Goal: Entertainment & Leisure: Consume media (video, audio)

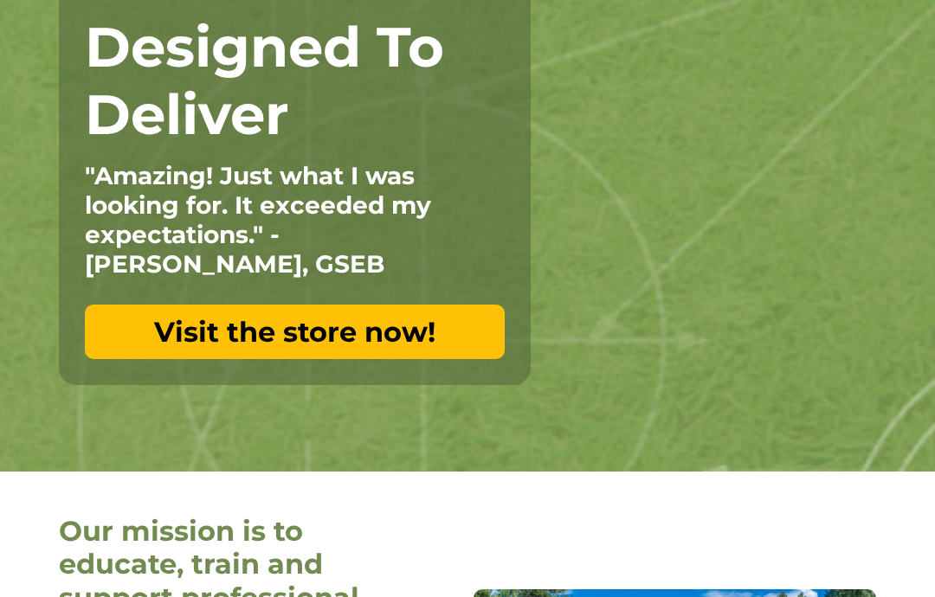
scroll to position [261, 0]
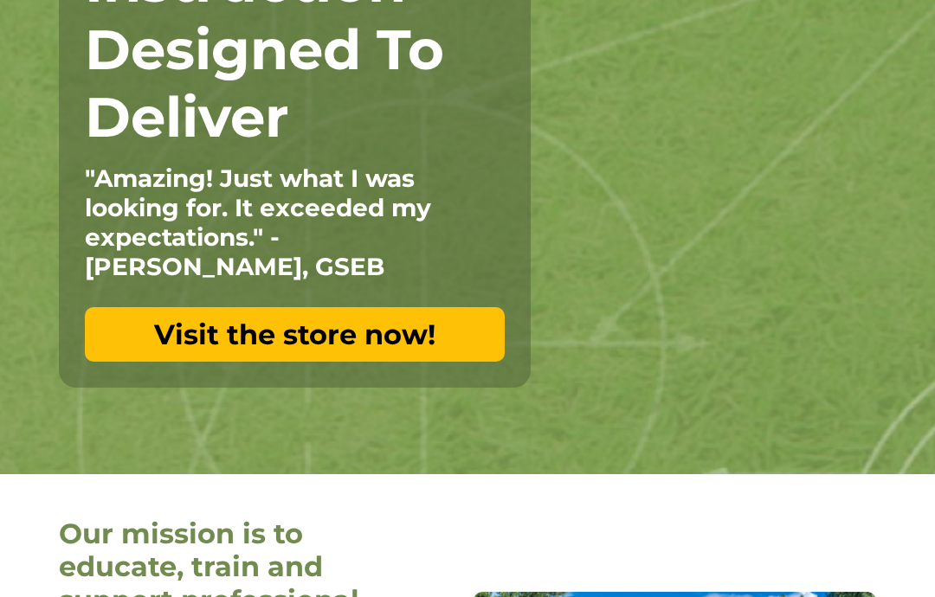
click at [129, 352] on link "Visit the store now!" at bounding box center [295, 334] width 420 height 55
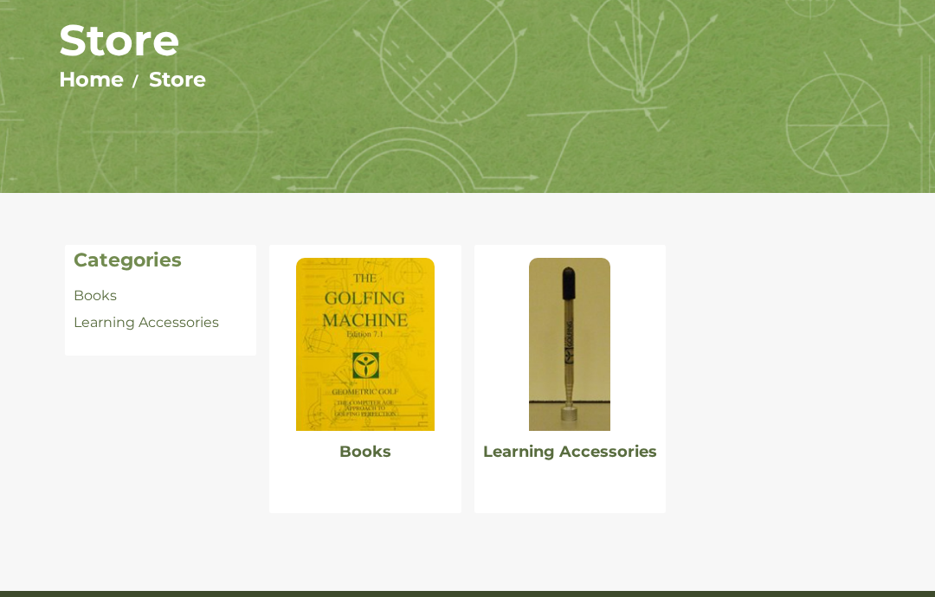
scroll to position [209, 0]
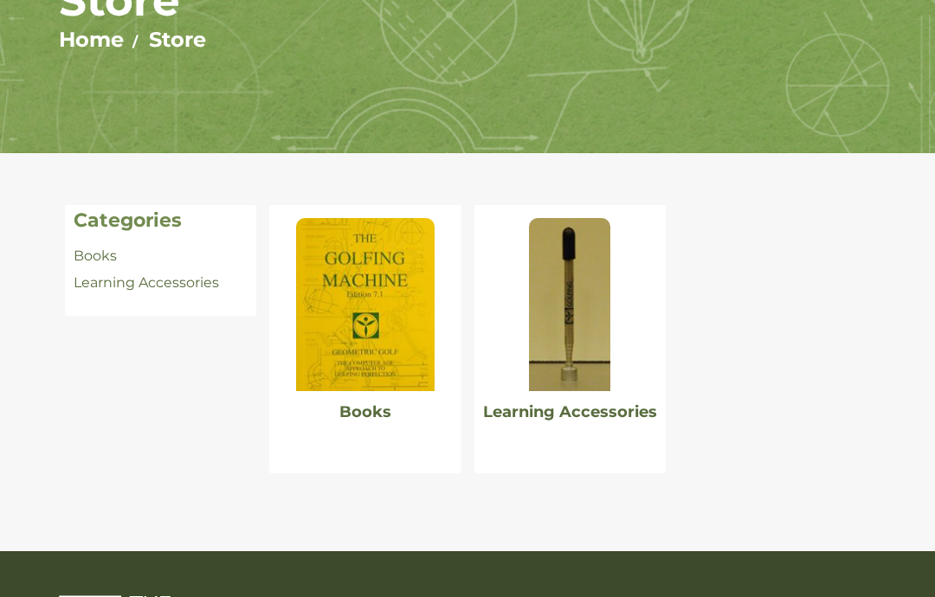
click at [346, 322] on img at bounding box center [365, 305] width 139 height 173
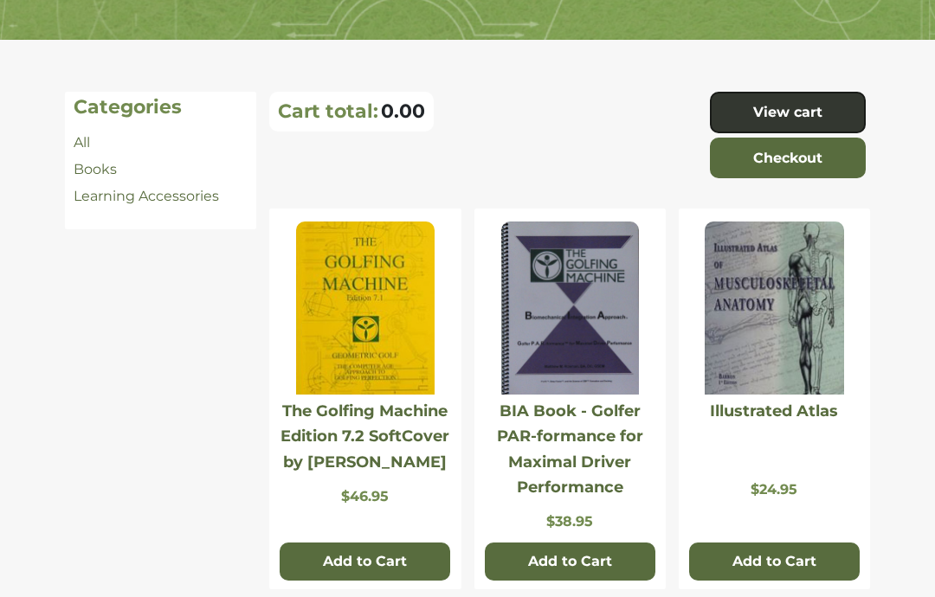
scroll to position [320, 0]
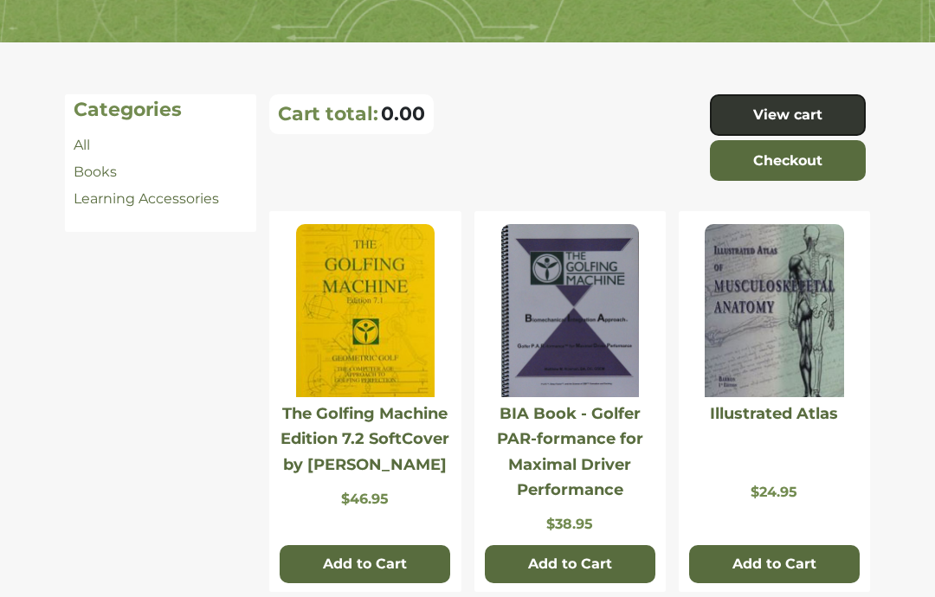
click at [378, 340] on img at bounding box center [365, 310] width 139 height 173
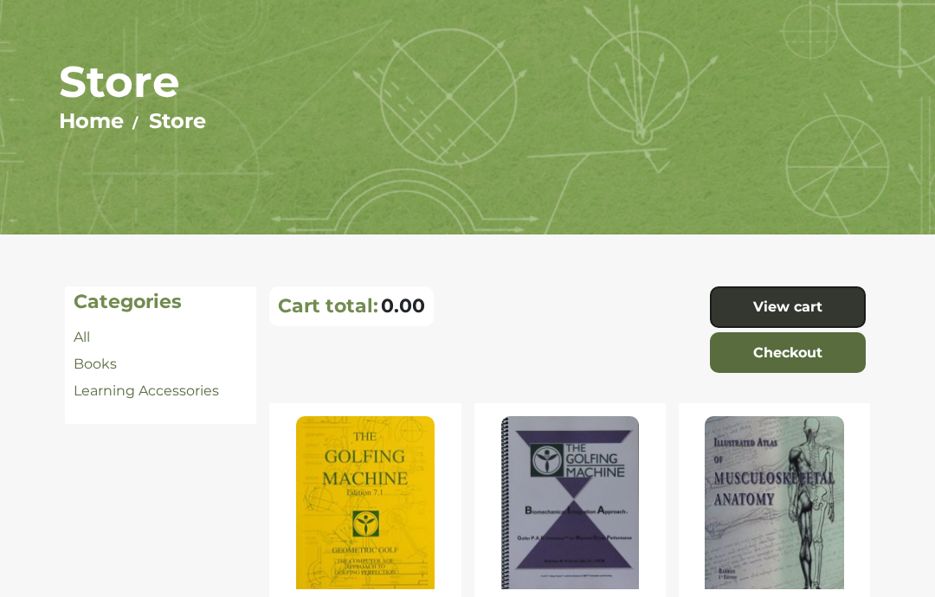
scroll to position [0, 0]
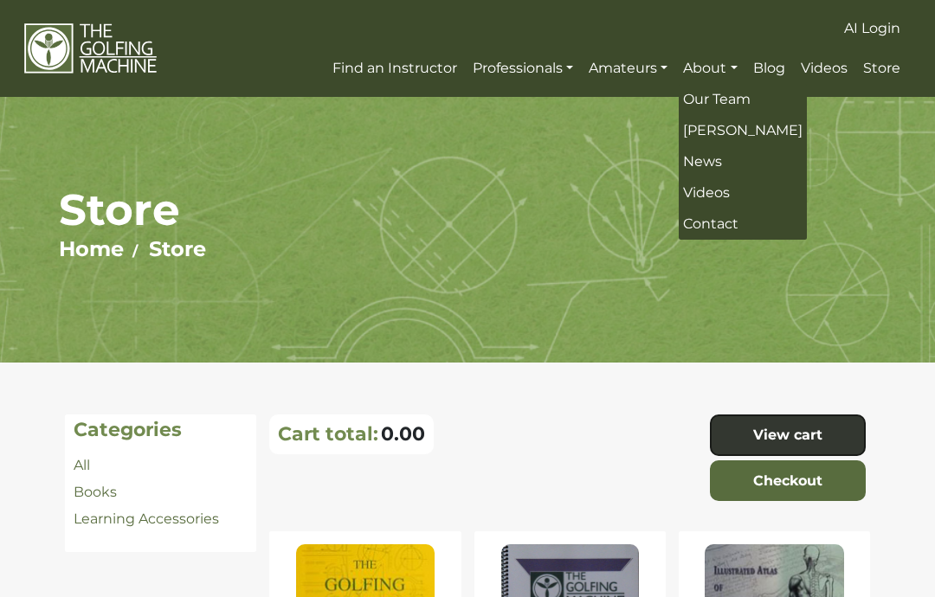
click at [751, 128] on span "[PERSON_NAME]" at bounding box center [742, 130] width 119 height 16
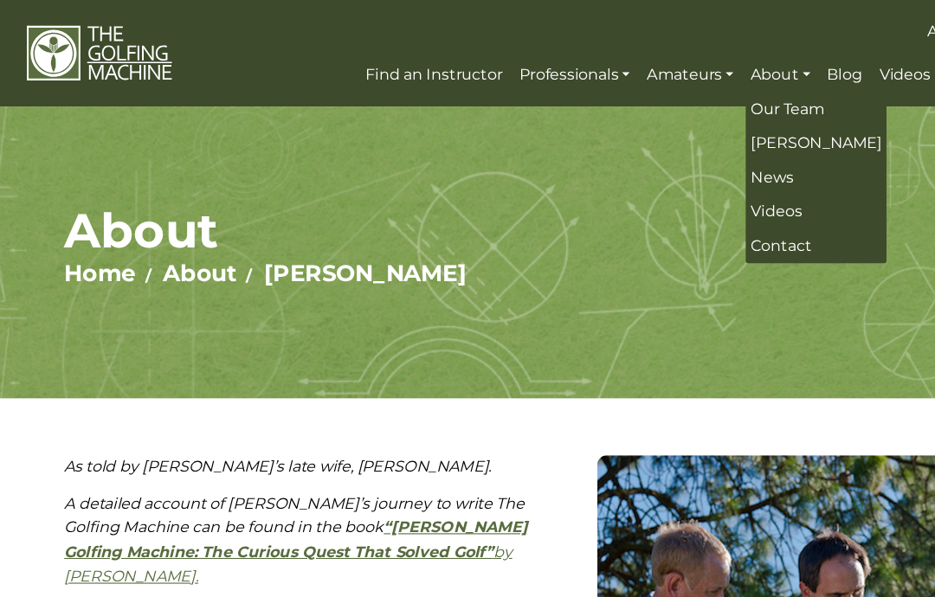
click at [751, 93] on span "Our Team" at bounding box center [717, 99] width 68 height 16
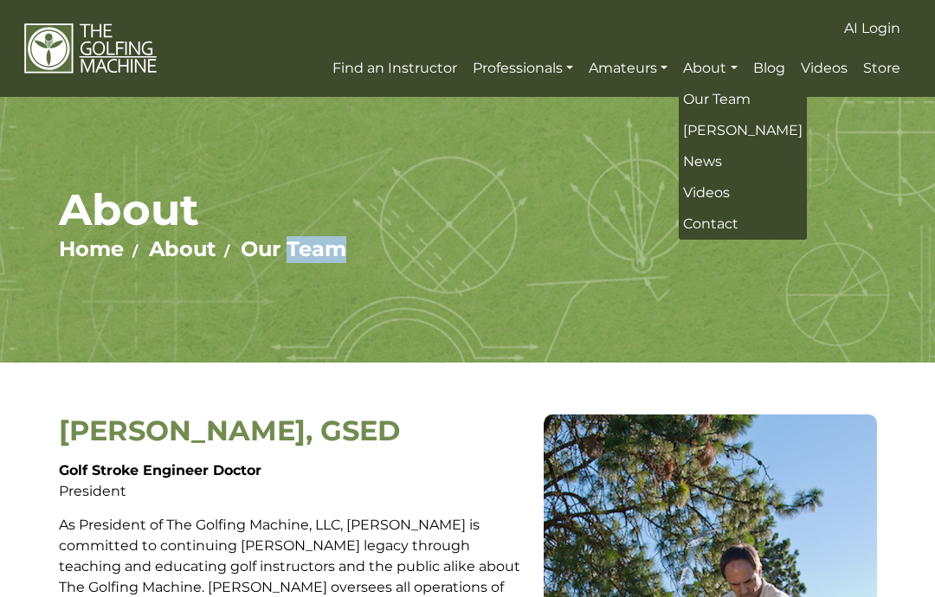
click at [702, 66] on link "About" at bounding box center [710, 68] width 62 height 31
click at [716, 200] on span "Videos" at bounding box center [706, 192] width 47 height 16
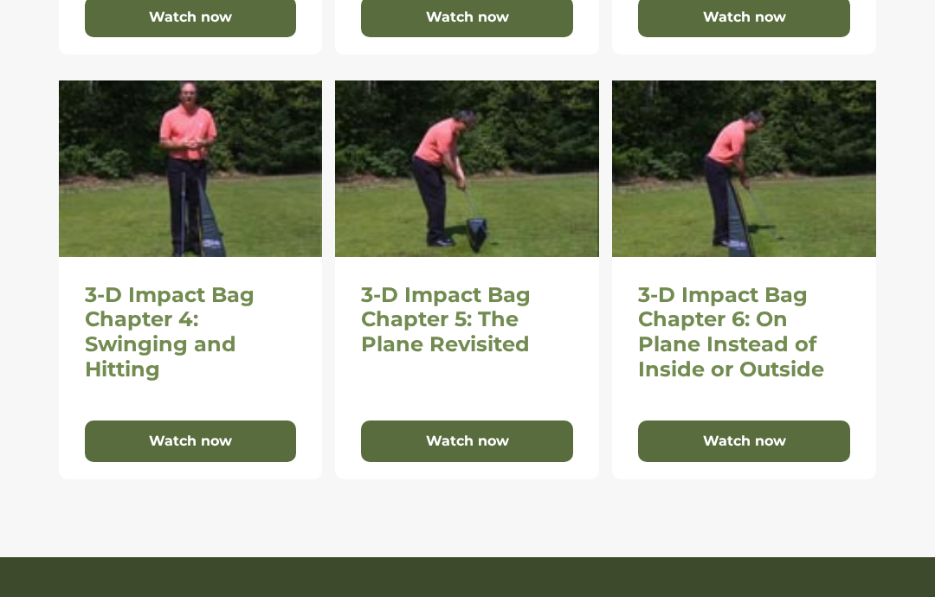
scroll to position [1193, 0]
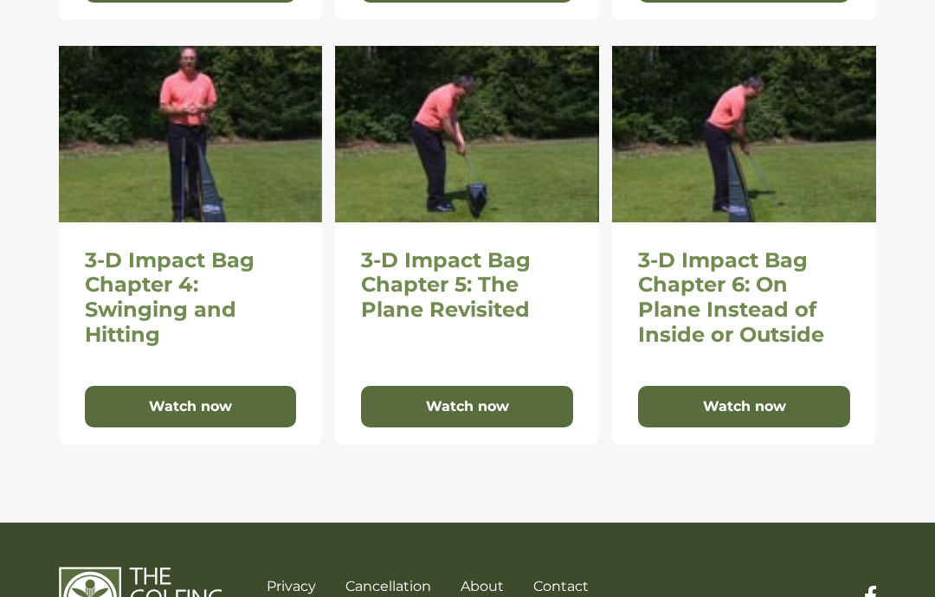
click at [150, 395] on button "Watch now" at bounding box center [191, 407] width 212 height 42
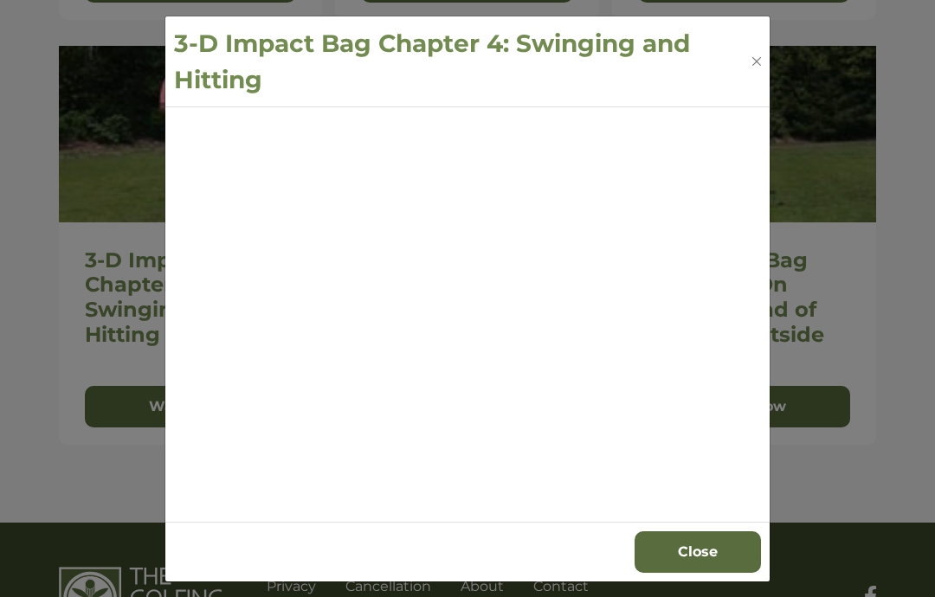
click at [698, 573] on button "Close" at bounding box center [698, 553] width 126 height 42
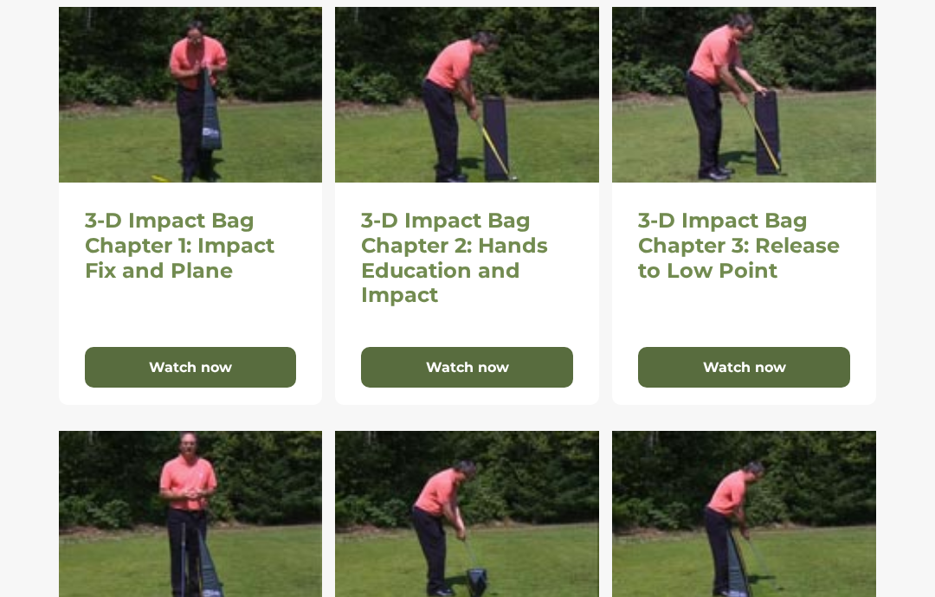
scroll to position [808, 0]
click at [206, 380] on button "Watch now" at bounding box center [191, 368] width 212 height 42
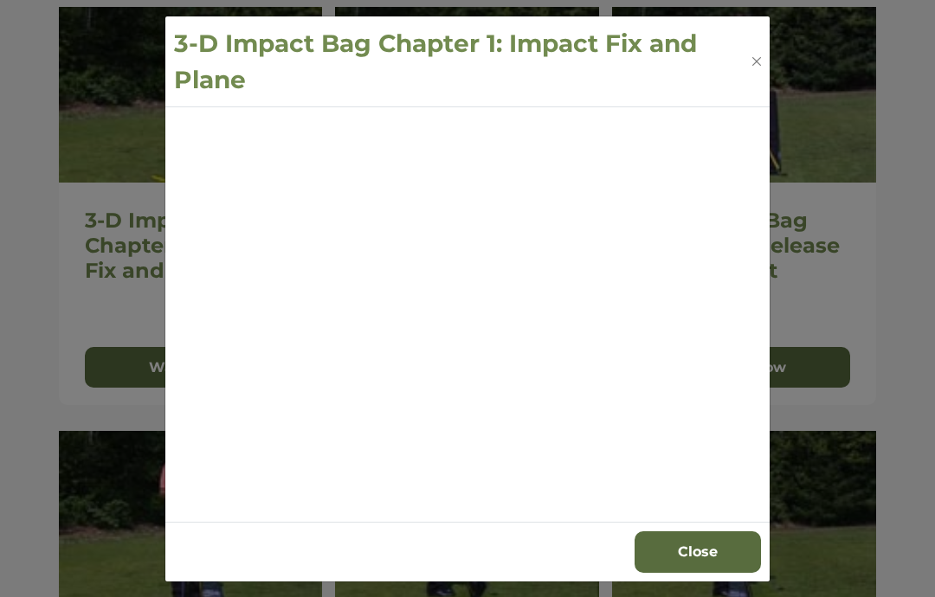
click at [718, 573] on button "Close" at bounding box center [698, 553] width 126 height 42
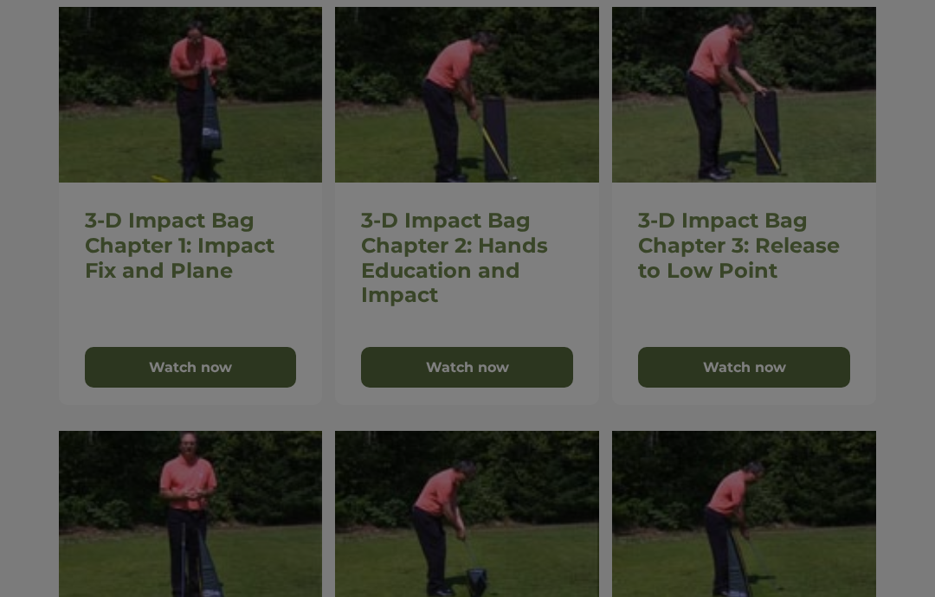
click at [718, 530] on button "Close" at bounding box center [698, 509] width 126 height 42
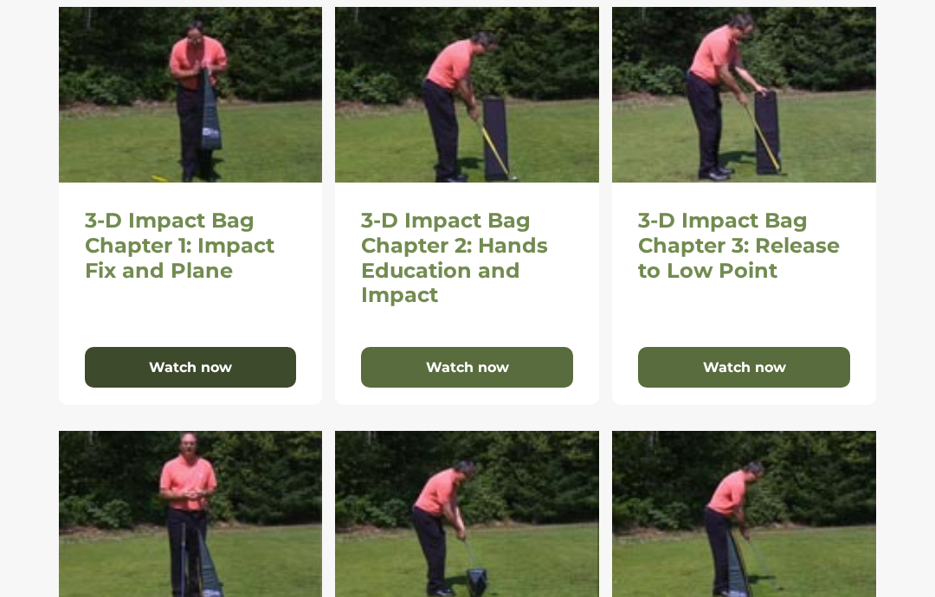
scroll to position [876, 0]
